Goal: Information Seeking & Learning: Check status

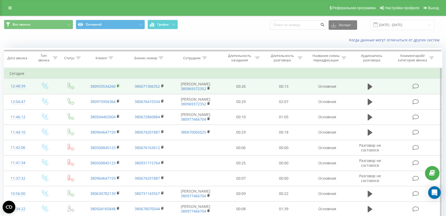
click at [117, 87] on rect at bounding box center [118, 86] width 2 height 2
click at [405, 91] on td at bounding box center [416, 86] width 51 height 15
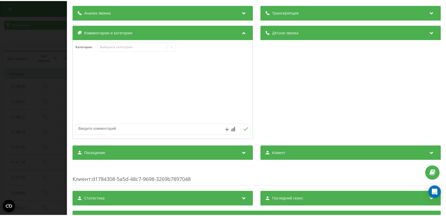
scroll to position [62, 0]
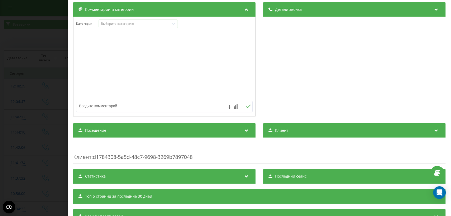
click at [233, 128] on div "Посещение" at bounding box center [164, 130] width 182 height 15
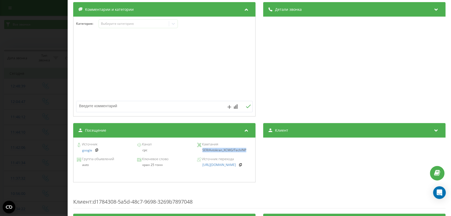
drag, startPoint x: 198, startPoint y: 151, endPoint x: 248, endPoint y: 152, distance: 50.2
click at [248, 152] on div "SER/Avtokran_XCMG/Tech/NP" at bounding box center [224, 151] width 55 height 4
copy div "SER/Avtokran_XCMG/Tech/NP"
click at [25, 120] on div "Звонок : ua12_-1758534519.6826742 1 x - 00:13 00:00 00:00 Транскрипция Для анал…" at bounding box center [225, 108] width 451 height 216
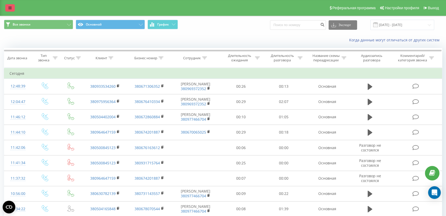
click at [10, 5] on link at bounding box center [10, 7] width 10 height 7
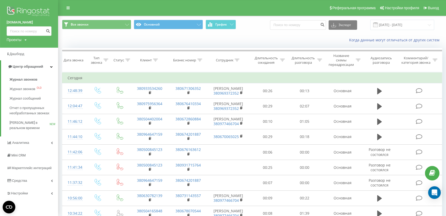
click at [30, 10] on img at bounding box center [29, 11] width 45 height 13
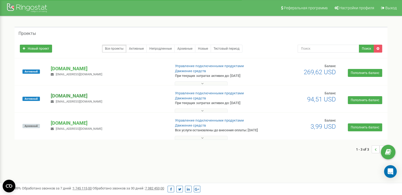
click at [62, 95] on p "[DOMAIN_NAME]" at bounding box center [108, 95] width 115 height 7
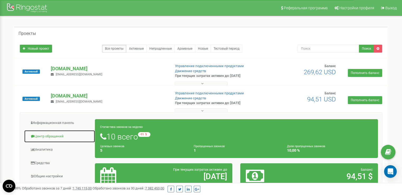
click at [40, 138] on link "Центр обращений" at bounding box center [59, 136] width 71 height 13
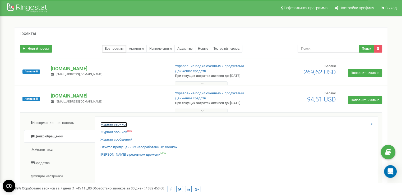
click at [108, 123] on link "Журнал звонков" at bounding box center [113, 124] width 27 height 5
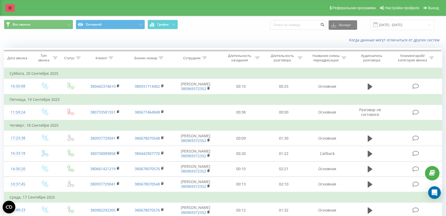
click at [13, 5] on link at bounding box center [10, 7] width 10 height 7
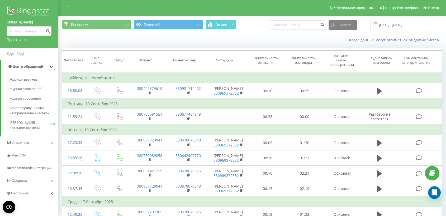
click at [29, 10] on img at bounding box center [29, 11] width 45 height 13
